Goal: Task Accomplishment & Management: Manage account settings

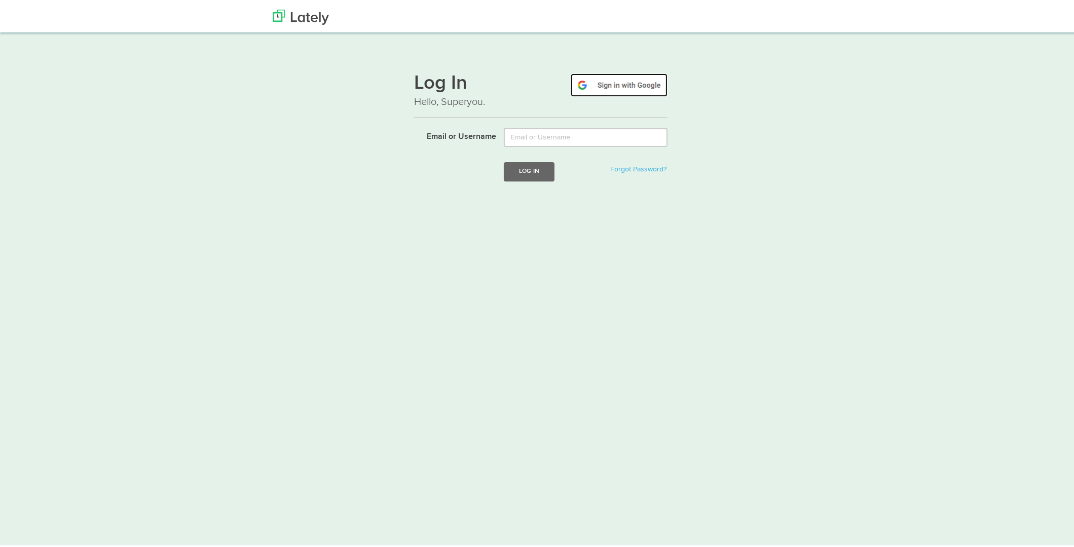
click at [622, 86] on img at bounding box center [619, 82] width 97 height 23
click at [624, 85] on img at bounding box center [619, 82] width 97 height 23
click at [575, 136] on input "Email or Username" at bounding box center [586, 135] width 164 height 19
type input "leigh.squires@gmail.com"
click at [529, 170] on button "Log In" at bounding box center [529, 169] width 51 height 19
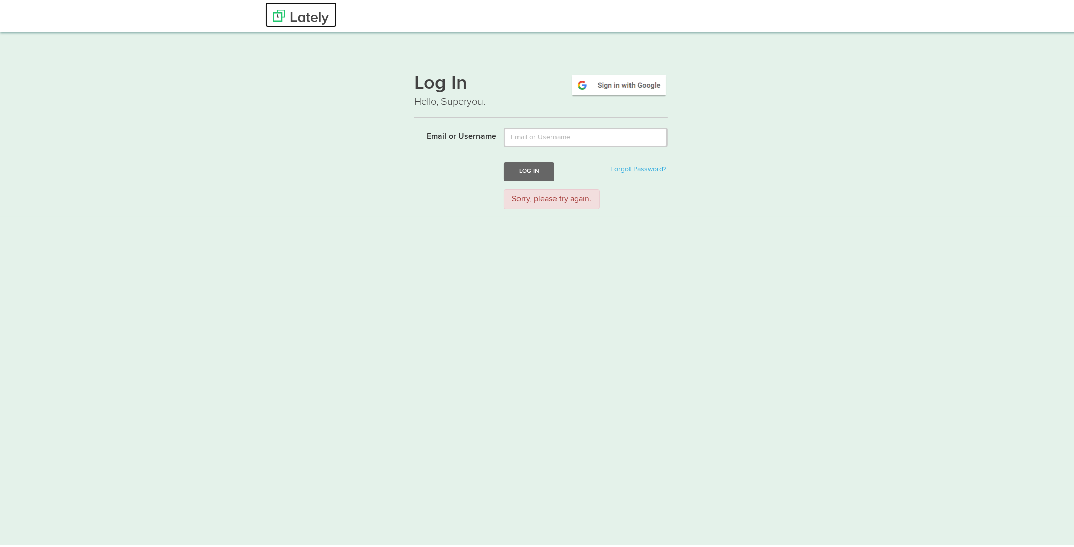
click at [307, 17] on img at bounding box center [301, 15] width 56 height 15
